Goal: Information Seeking & Learning: Learn about a topic

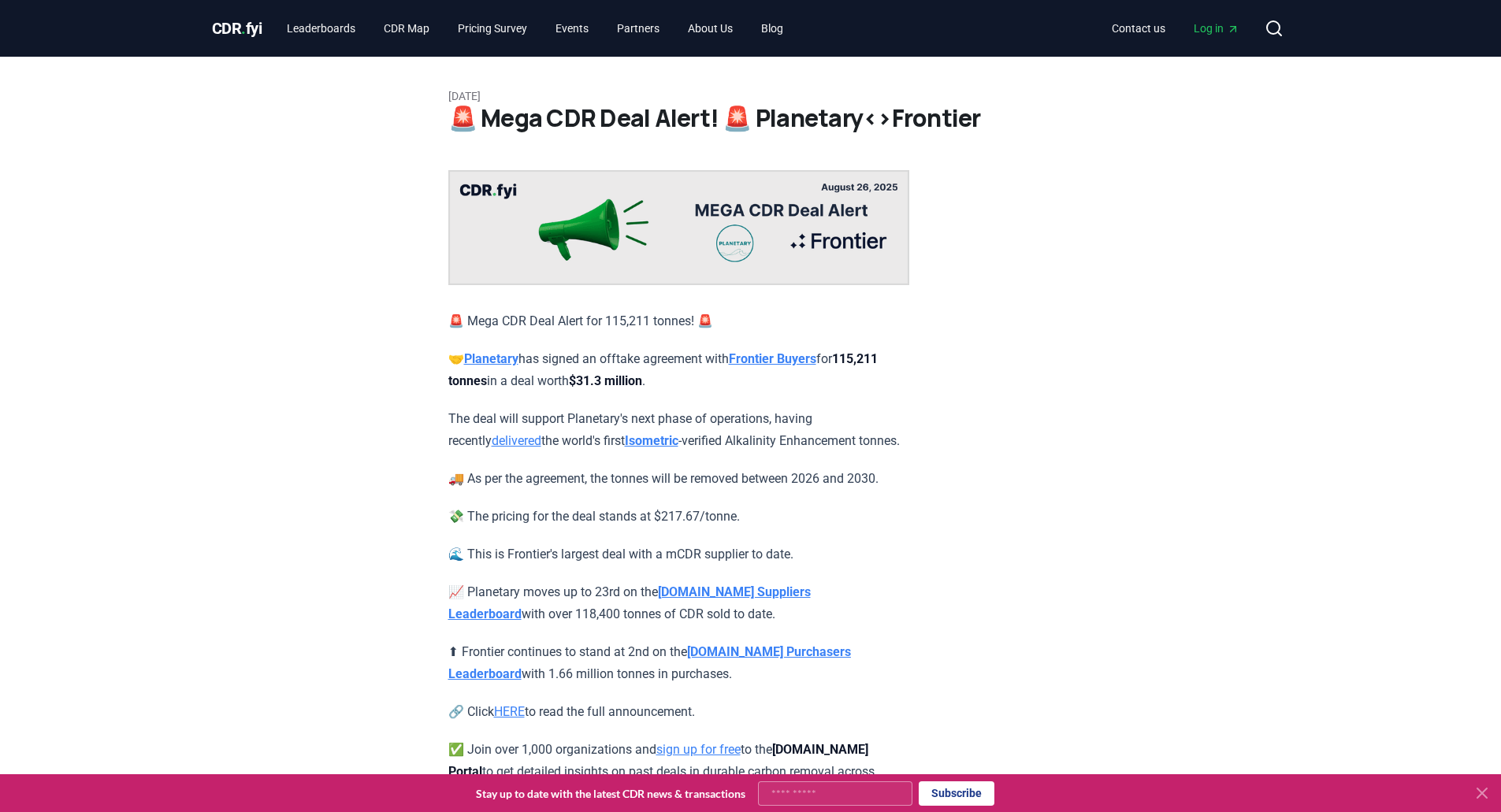
click at [807, 360] on strong "Frontier Buyers" at bounding box center [772, 359] width 88 height 15
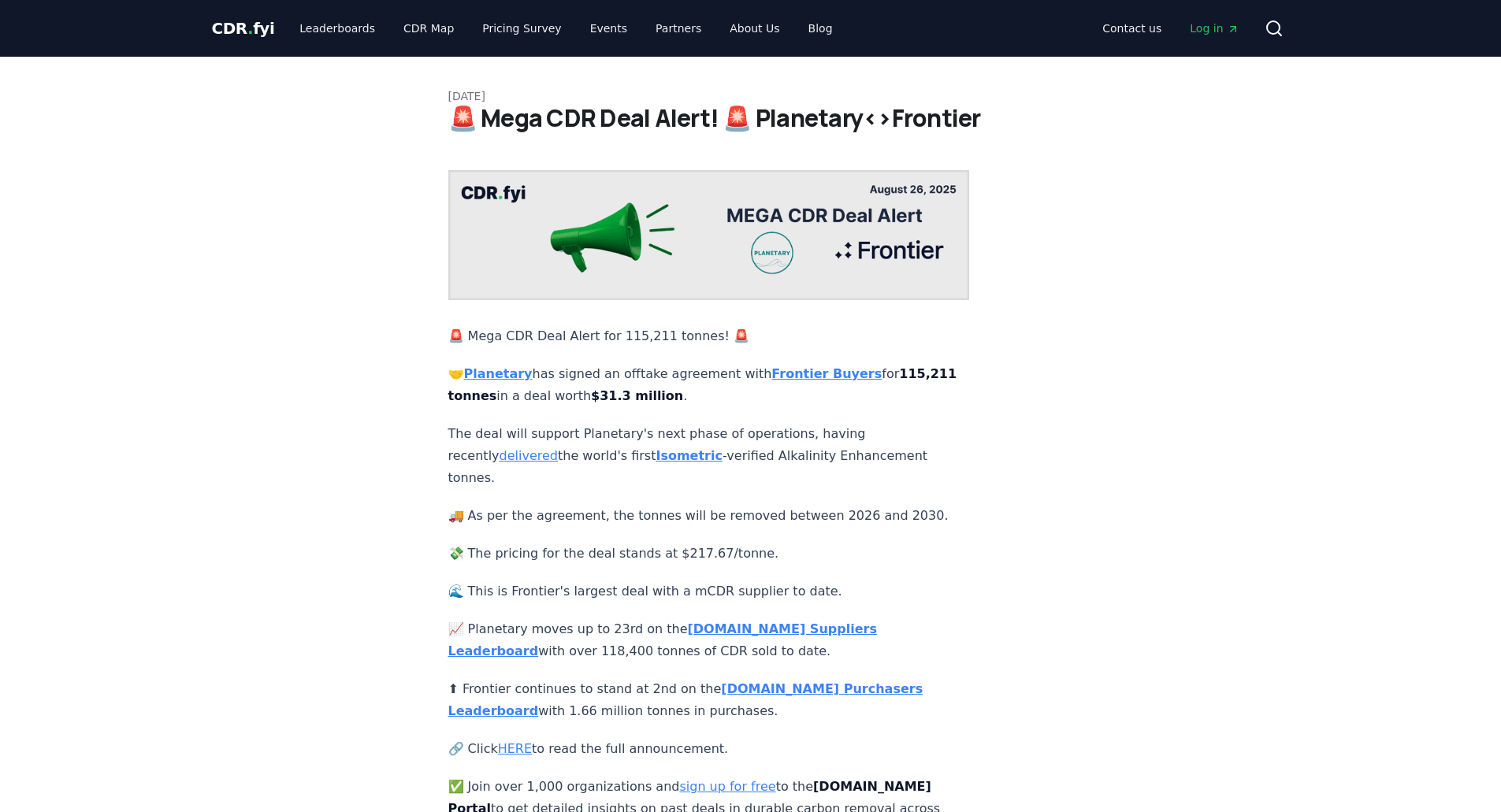
click at [516, 366] on strong "Planetary" at bounding box center [498, 374] width 69 height 15
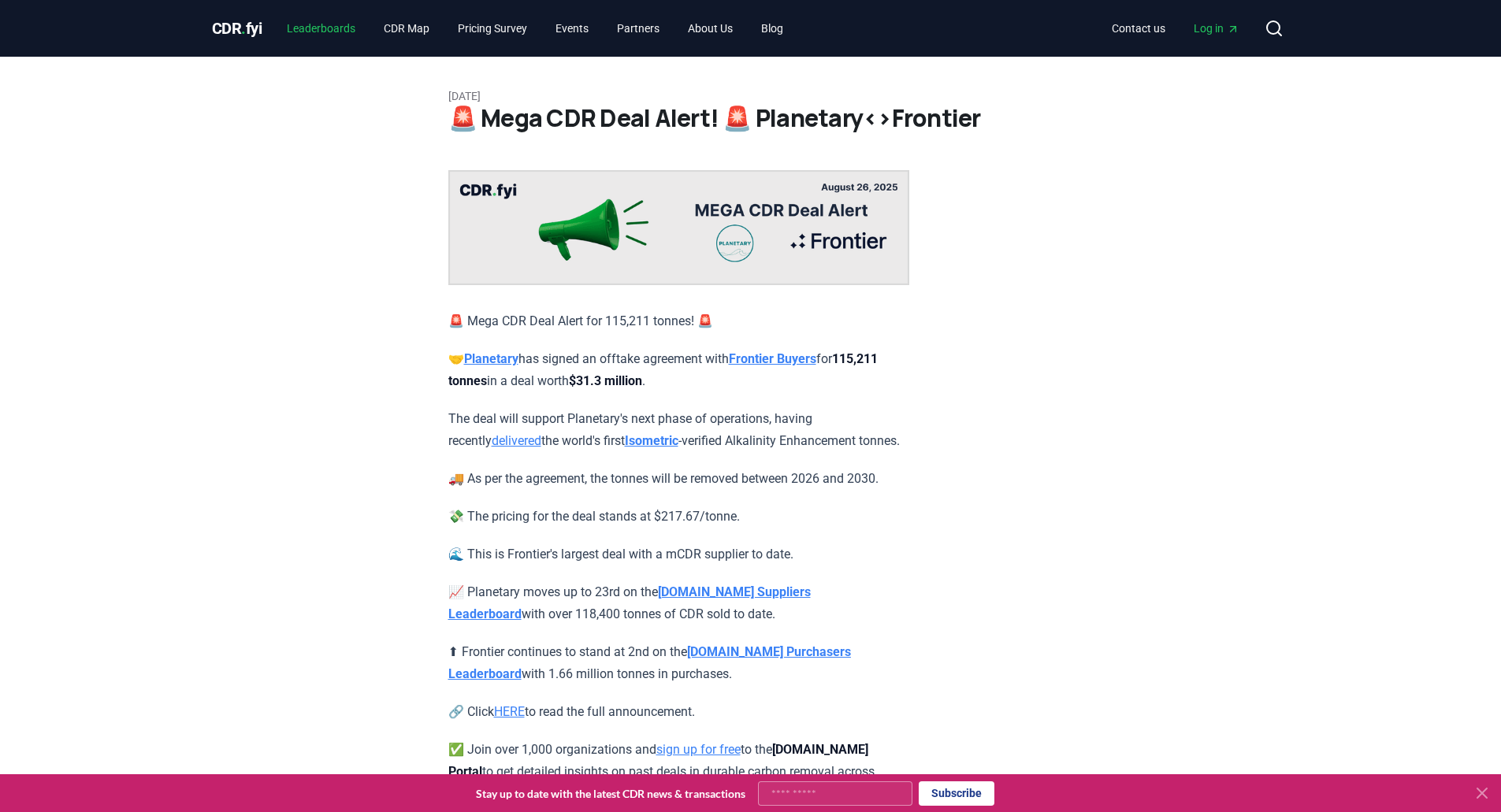
click at [346, 27] on link "Leaderboards" at bounding box center [321, 28] width 94 height 28
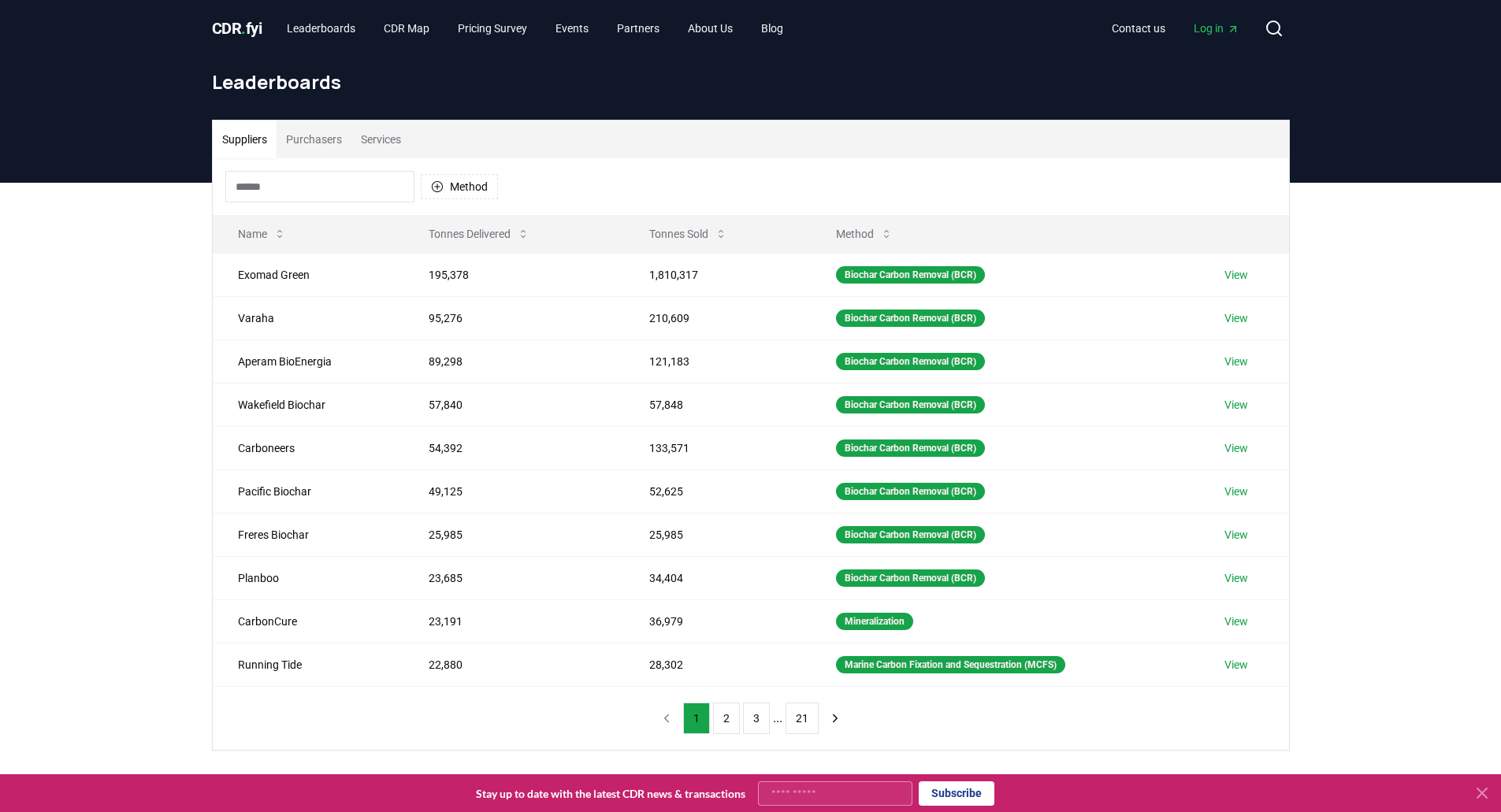
click at [320, 147] on button "Purchasers" at bounding box center [314, 139] width 75 height 38
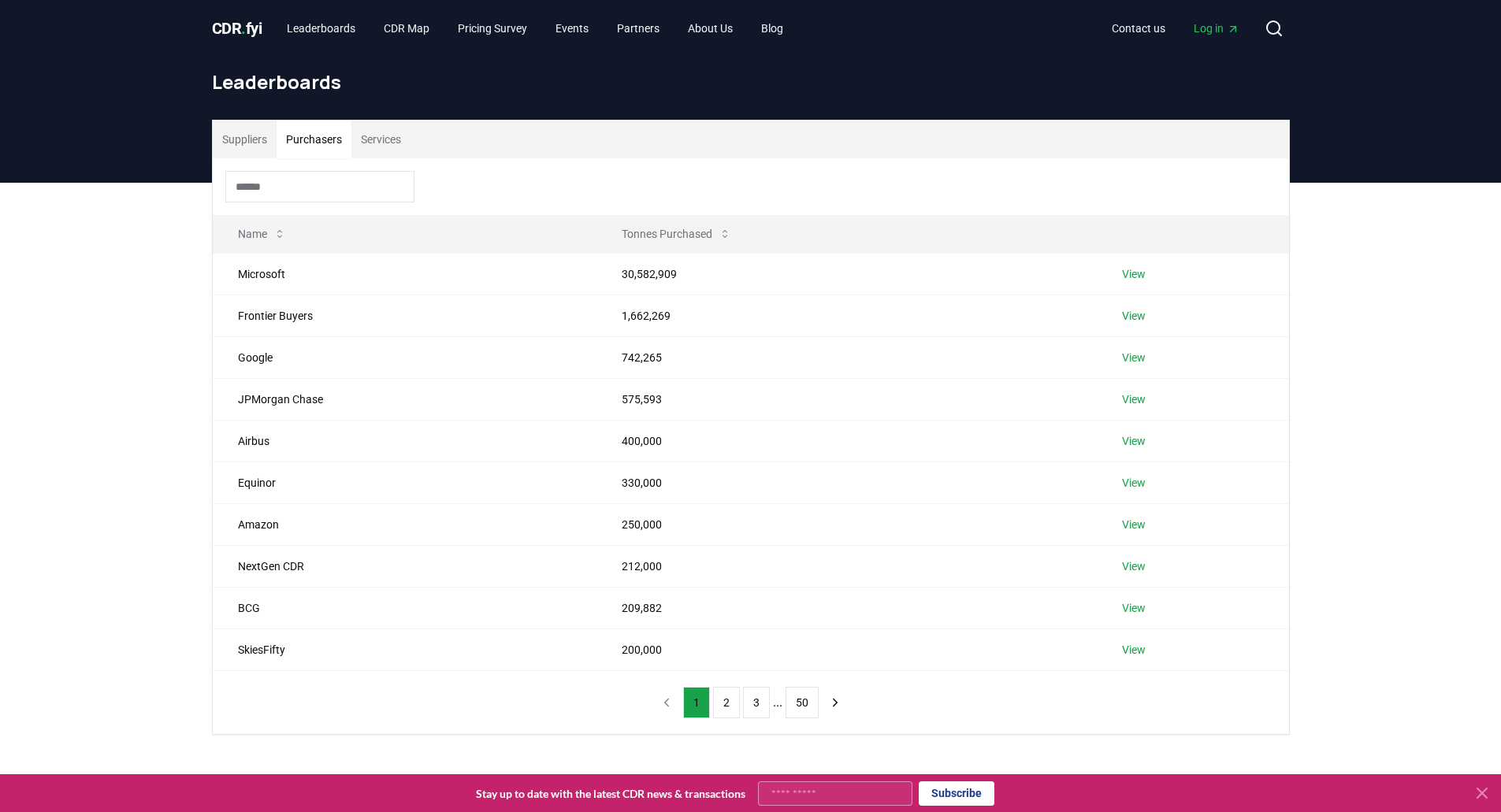
click at [249, 147] on button "Suppliers" at bounding box center [245, 139] width 64 height 38
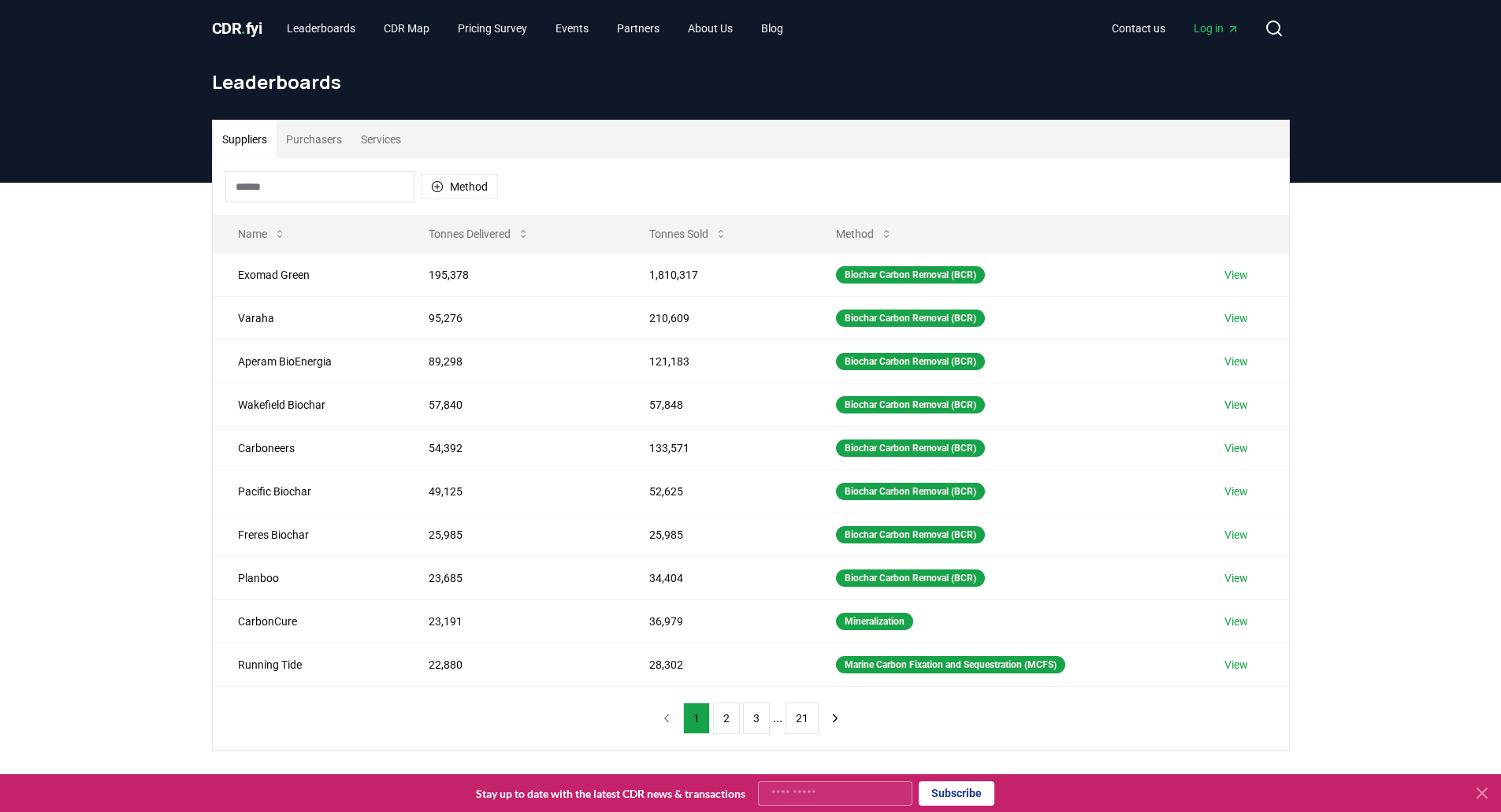
click at [311, 147] on button "Purchasers" at bounding box center [314, 139] width 75 height 38
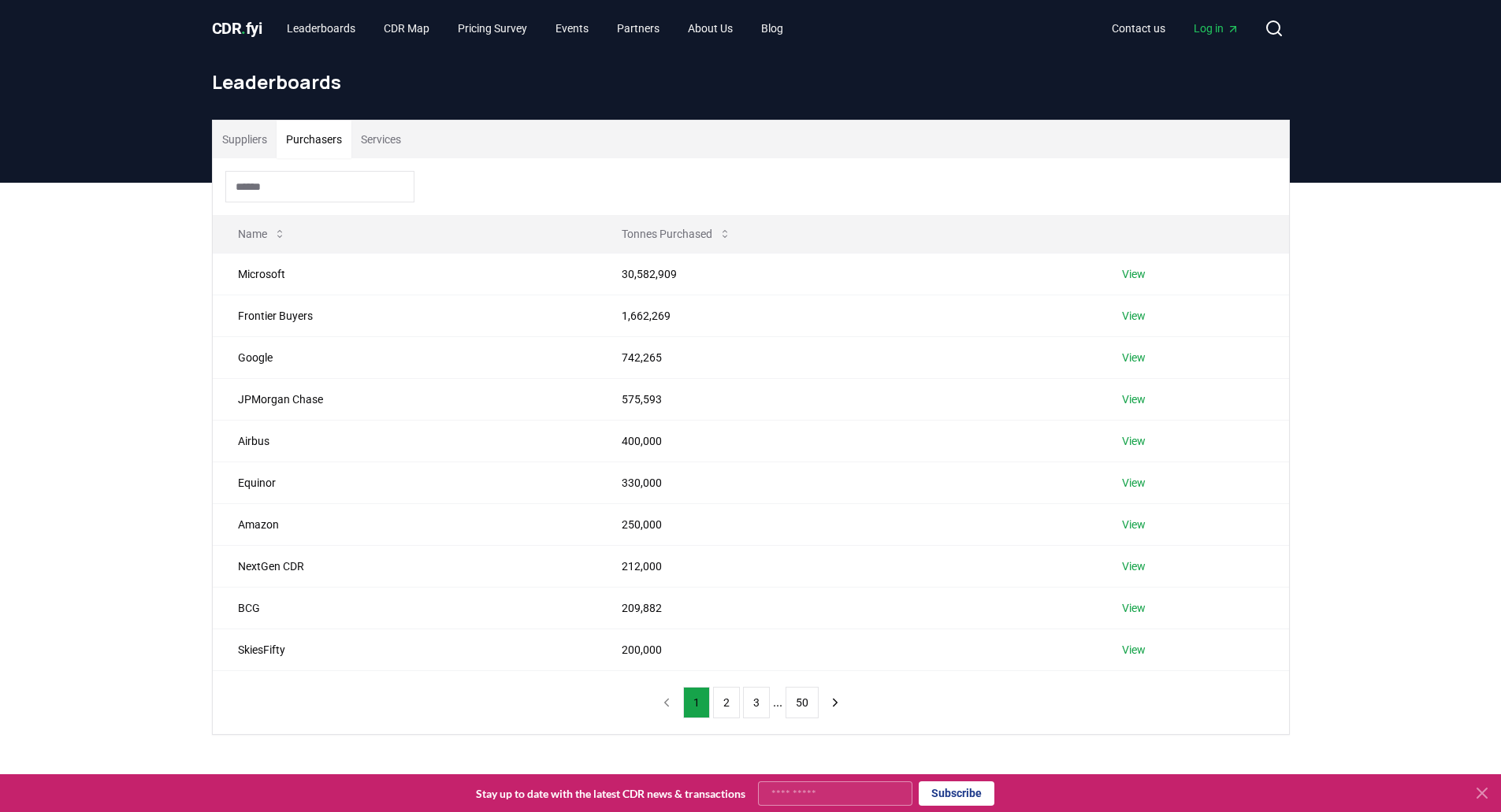
click at [375, 135] on button "Services" at bounding box center [380, 139] width 59 height 38
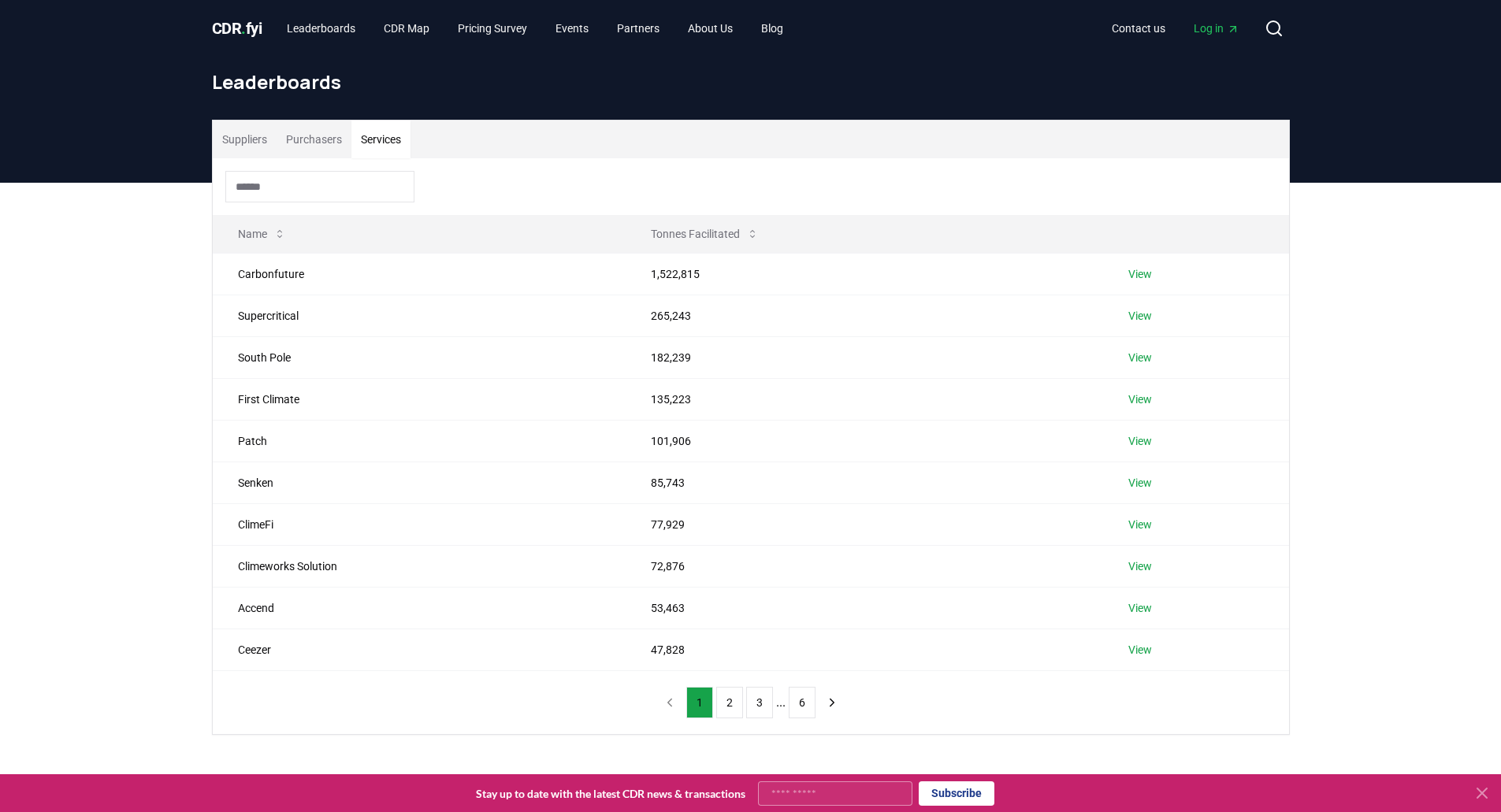
click at [246, 138] on button "Suppliers" at bounding box center [245, 139] width 64 height 38
